Goal: Task Accomplishment & Management: Complete application form

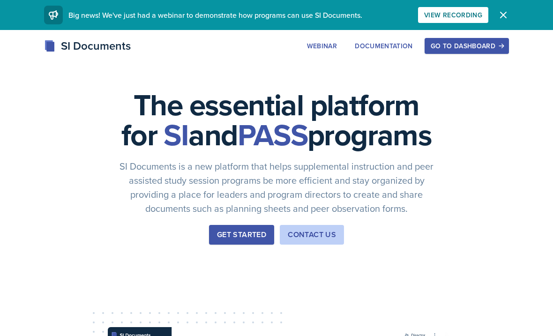
click at [469, 61] on div "SI Documents Webinar Documentation Go to Dashboard Sign Up Go to Dashboard" at bounding box center [276, 57] width 553 height 38
click at [472, 53] on button "Go to Dashboard" at bounding box center [467, 46] width 84 height 16
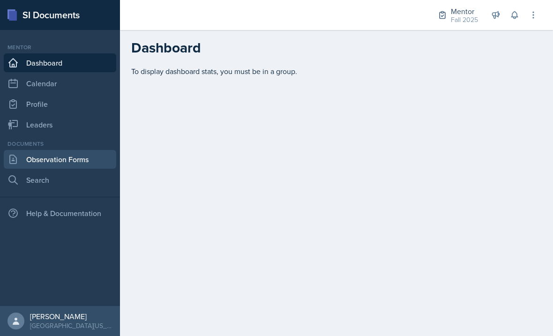
click at [91, 164] on link "Observation Forms" at bounding box center [60, 159] width 113 height 19
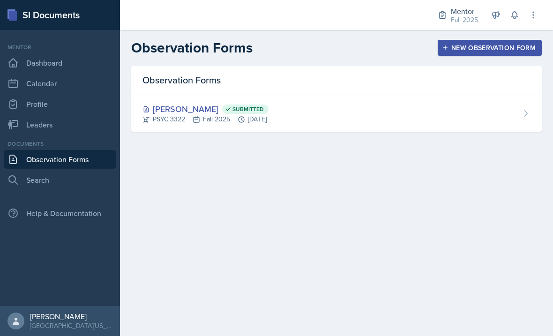
click at [487, 52] on div "New Observation Form" at bounding box center [490, 48] width 92 height 8
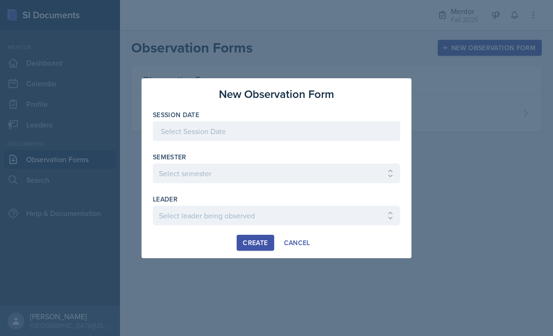
click at [295, 136] on div at bounding box center [277, 131] width 248 height 20
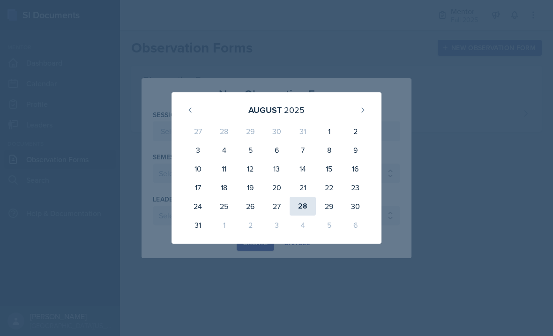
click at [303, 208] on div "28" at bounding box center [303, 206] width 26 height 19
type input "[DATE]"
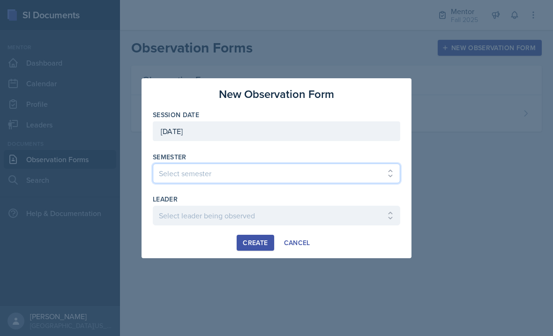
click at [283, 166] on select "Select semester All Fall 2024 Spring 2025 Fall 2025 Spring 2024 Fall 2023" at bounding box center [277, 174] width 248 height 20
select select "a8c40de0-d7eb-4f82-90ee-ac0c6ce45f71"
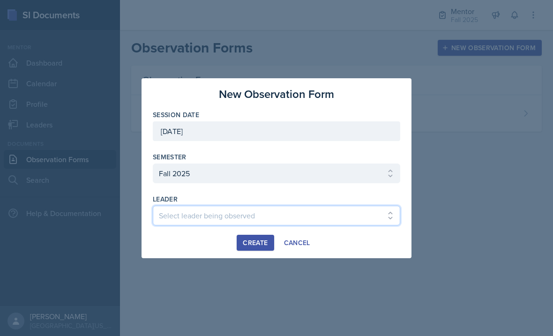
click at [234, 219] on select "Select leader being observed [PERSON_NAME] / NURS 3366 - PATHOPHYSIOLOGIC PROCE…" at bounding box center [277, 216] width 248 height 20
select select "03d8e17e-0ae3-41ad-8c15-058532549338"
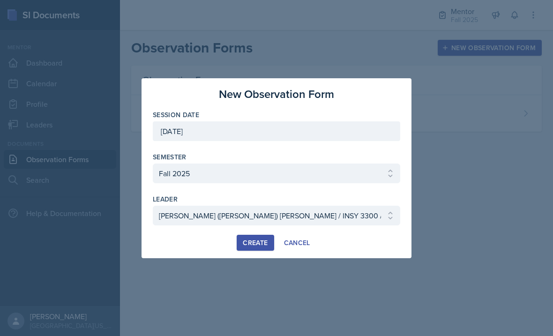
click at [263, 245] on div "Create" at bounding box center [255, 243] width 25 height 8
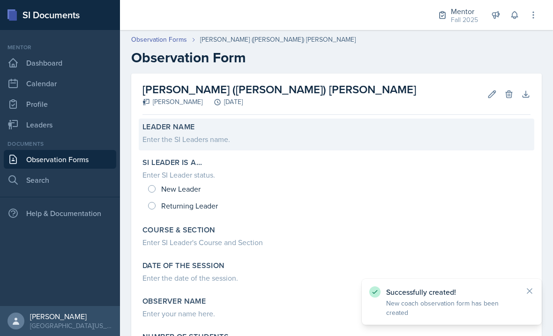
click at [214, 138] on div "Enter the SI Leaders name." at bounding box center [337, 139] width 388 height 11
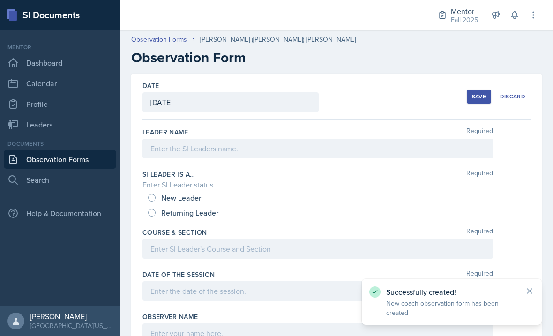
click at [236, 152] on div at bounding box center [318, 149] width 351 height 20
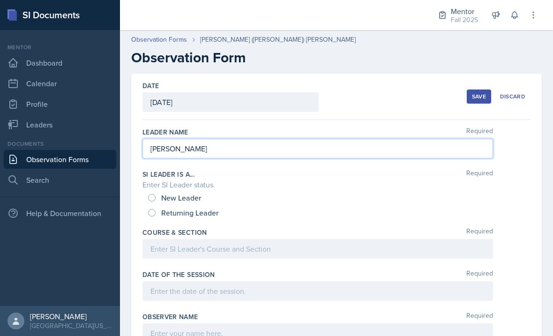
click at [149, 198] on input "New Leader" at bounding box center [152, 198] width 8 height 8
radio input "true"
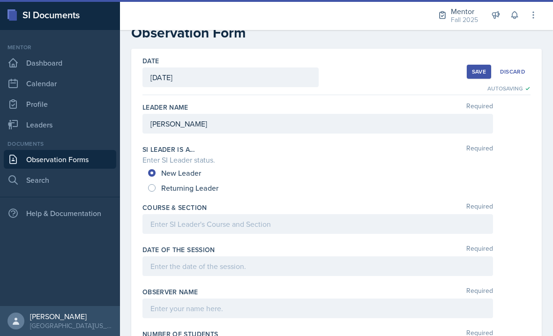
scroll to position [24, 0]
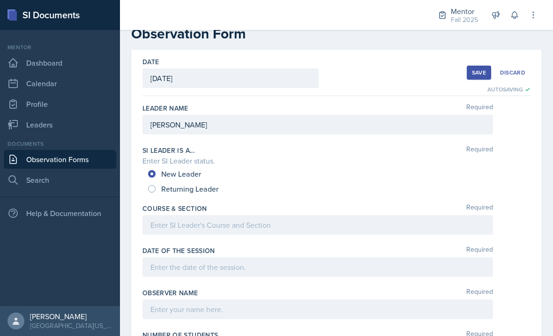
click at [295, 230] on div at bounding box center [318, 225] width 351 height 20
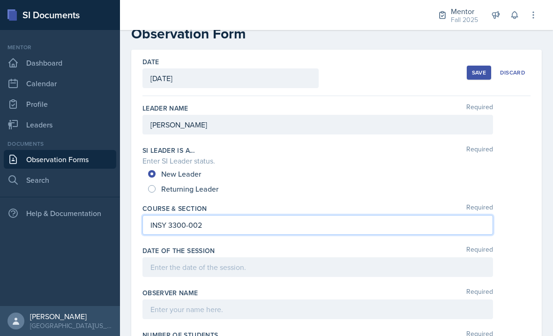
click at [264, 270] on div at bounding box center [318, 267] width 351 height 20
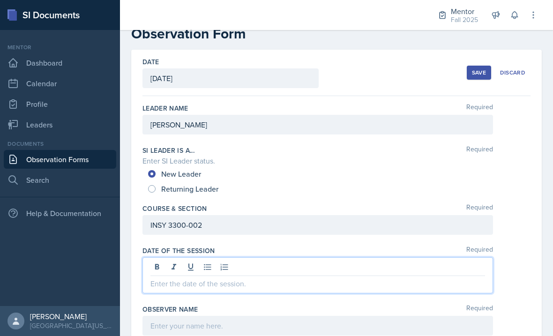
click at [272, 274] on div at bounding box center [318, 268] width 335 height 15
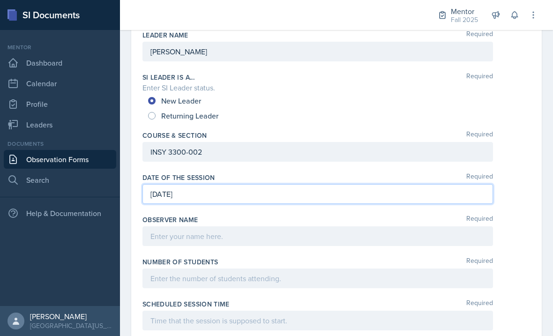
scroll to position [98, 0]
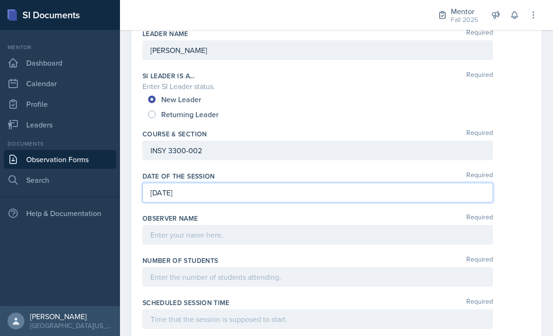
click at [216, 240] on div at bounding box center [318, 235] width 351 height 20
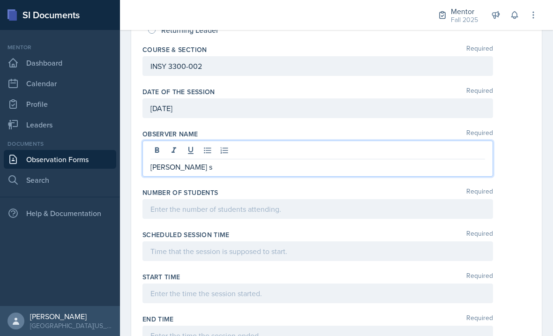
scroll to position [185, 0]
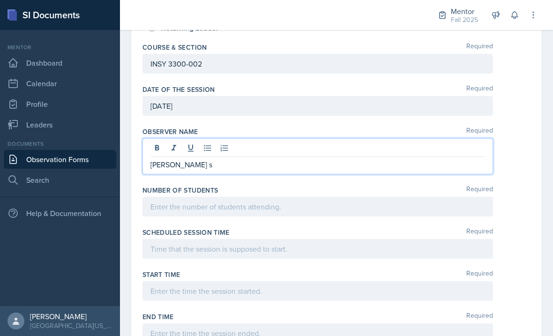
click at [206, 270] on div "Start Time Required" at bounding box center [337, 274] width 388 height 9
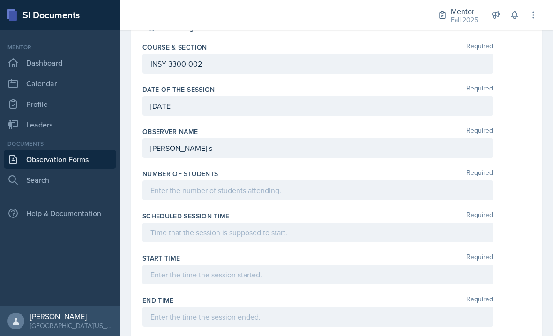
click at [279, 232] on div at bounding box center [318, 233] width 351 height 20
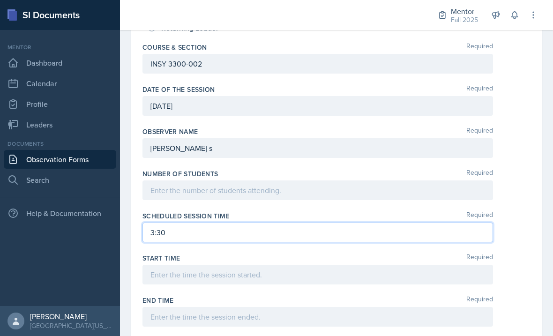
click at [265, 293] on div "End Time Required" at bounding box center [337, 313] width 388 height 42
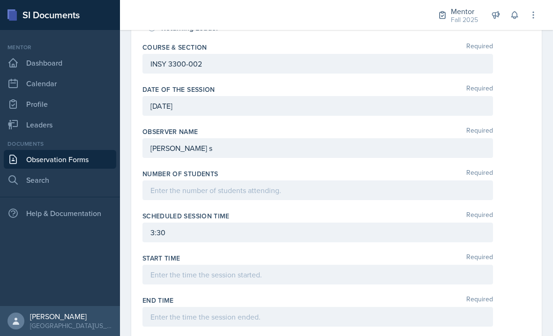
click at [220, 291] on div "Start Time Required" at bounding box center [337, 271] width 388 height 42
click at [214, 276] on div at bounding box center [318, 275] width 351 height 20
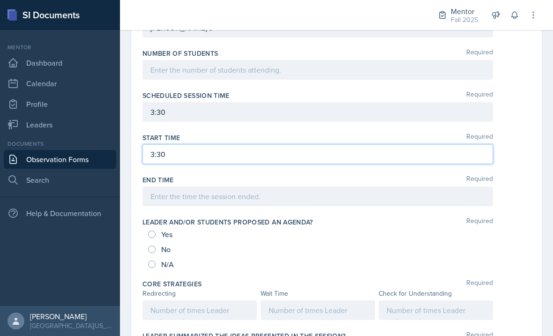
scroll to position [316, 0]
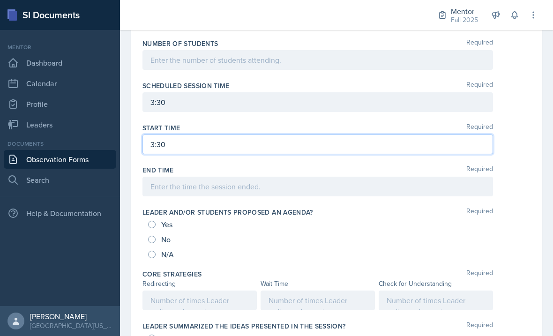
click at [270, 189] on div at bounding box center [318, 187] width 351 height 20
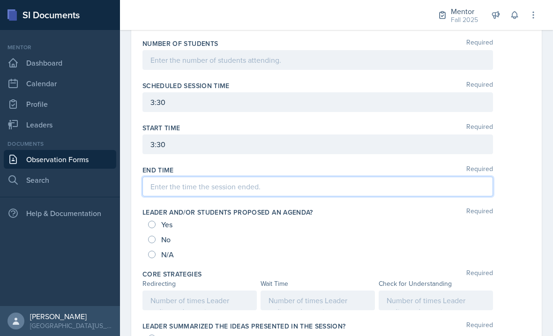
click at [197, 107] on div "3:30" at bounding box center [318, 102] width 351 height 20
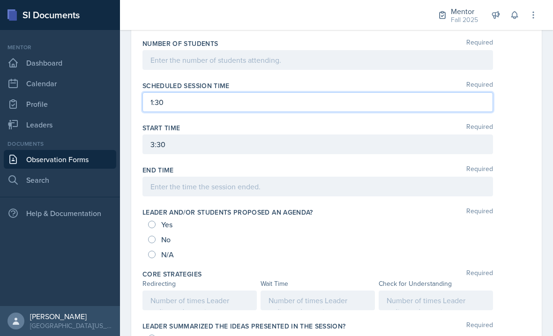
click at [253, 149] on div "3:30" at bounding box center [318, 145] width 351 height 20
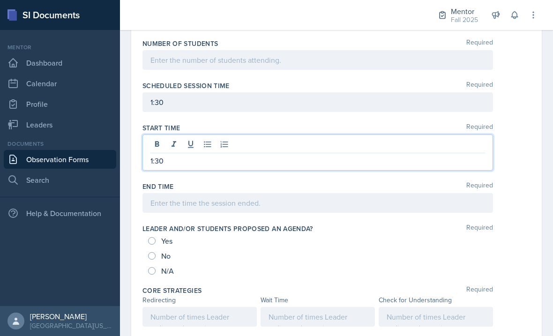
click at [202, 202] on div "End Time Required" at bounding box center [337, 199] width 388 height 42
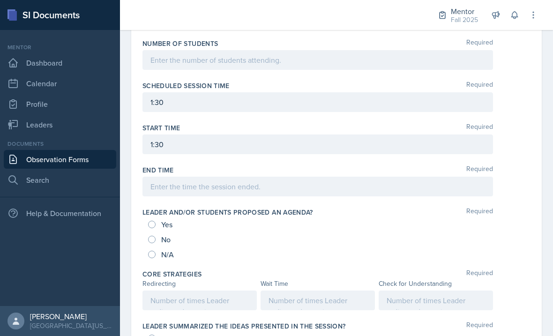
click at [306, 191] on div at bounding box center [318, 187] width 351 height 20
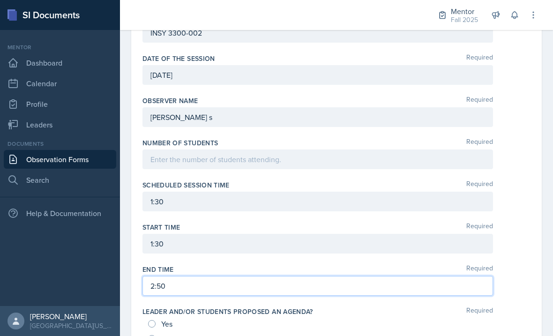
scroll to position [216, 0]
